Goal: Task Accomplishment & Management: Manage account settings

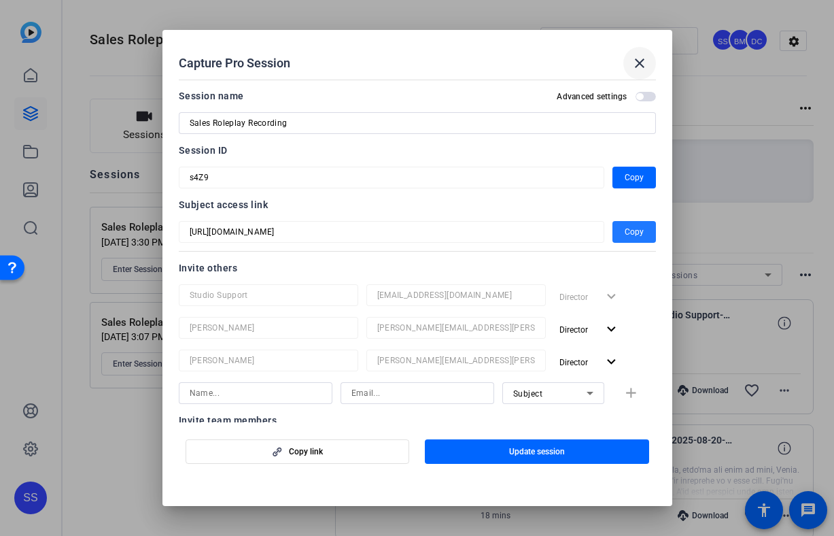
click at [635, 65] on mat-icon "close" at bounding box center [639, 63] width 16 height 16
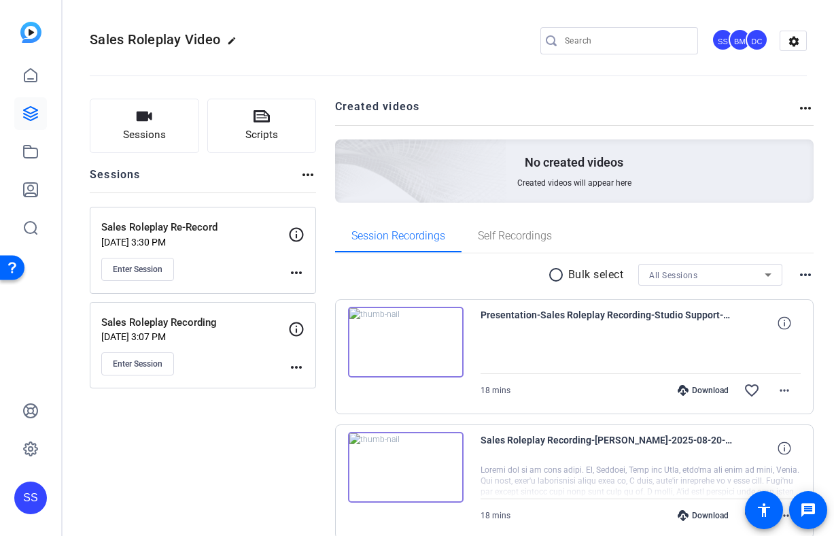
click at [30, 510] on div "SS" at bounding box center [30, 497] width 33 height 33
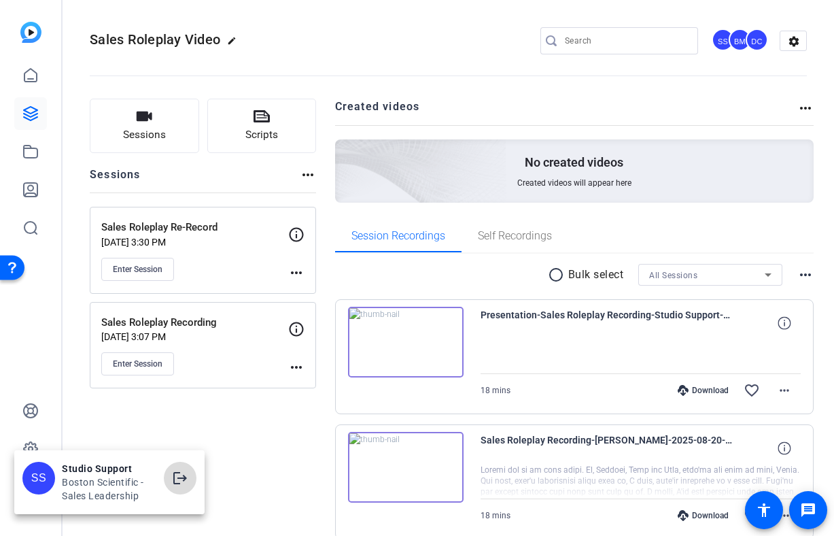
click at [184, 471] on mat-icon "logout" at bounding box center [180, 478] width 16 height 16
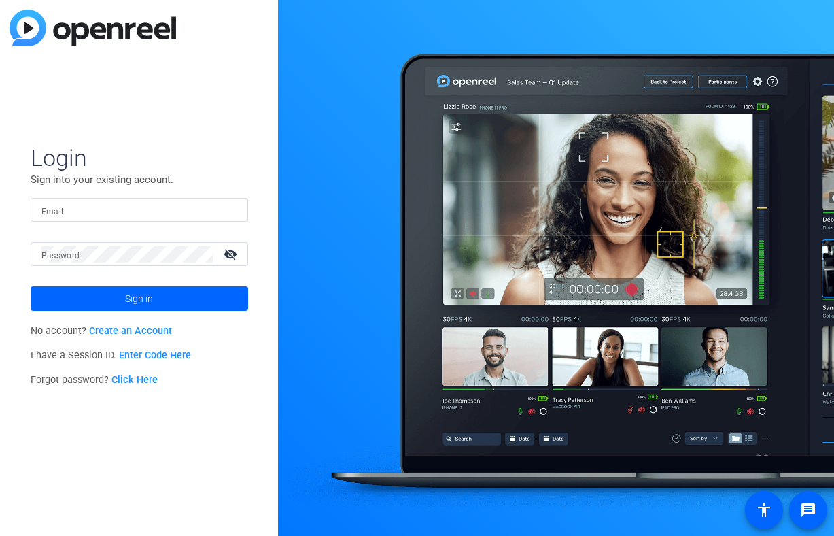
click at [185, 205] on input "Email" at bounding box center [139, 210] width 196 height 16
click at [221, 213] on img at bounding box center [226, 210] width 10 height 16
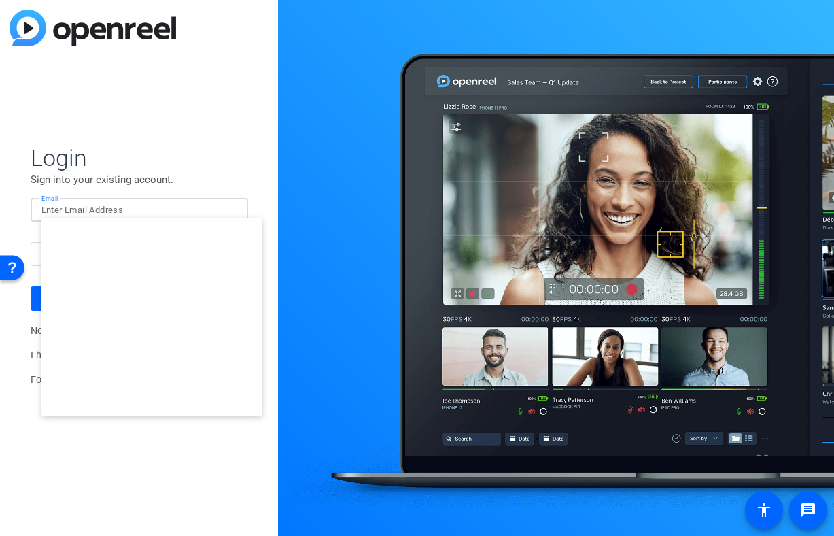
type input "studiosupport+1@openreel.com"
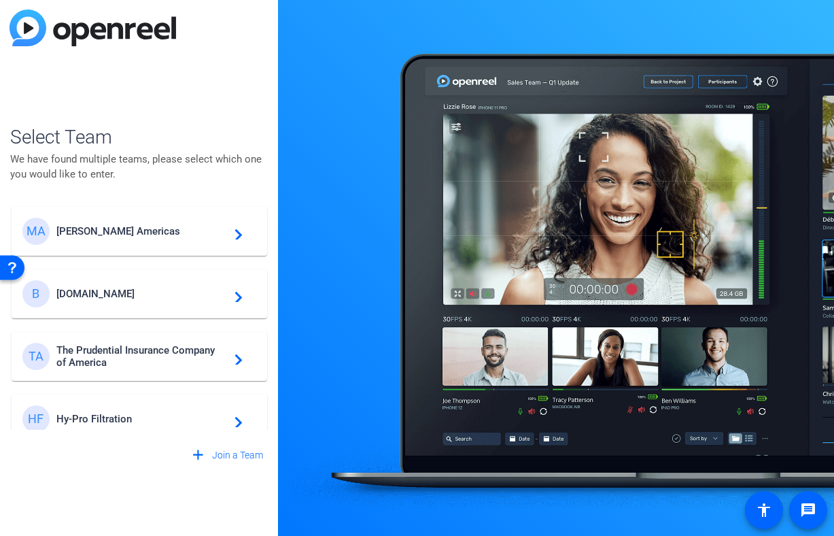
click at [147, 224] on div "MA Messer Americas navigate_next" at bounding box center [139, 231] width 234 height 27
